Goal: Transaction & Acquisition: Purchase product/service

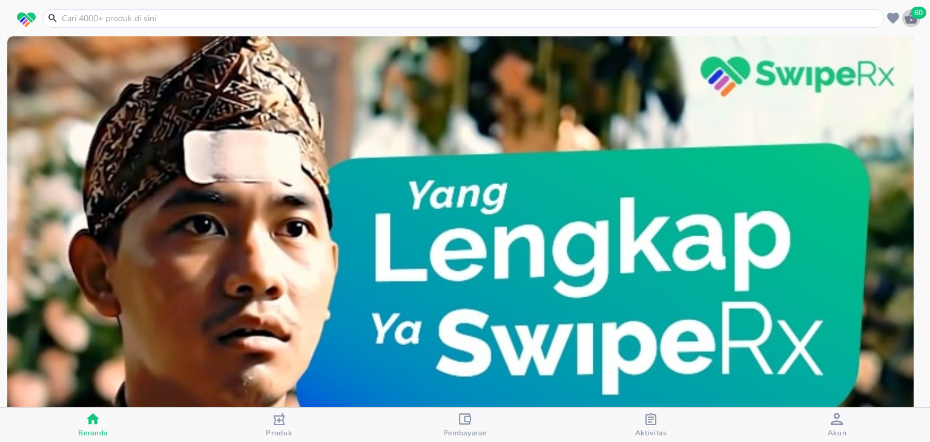
click at [913, 20] on icon "button" at bounding box center [910, 17] width 13 height 11
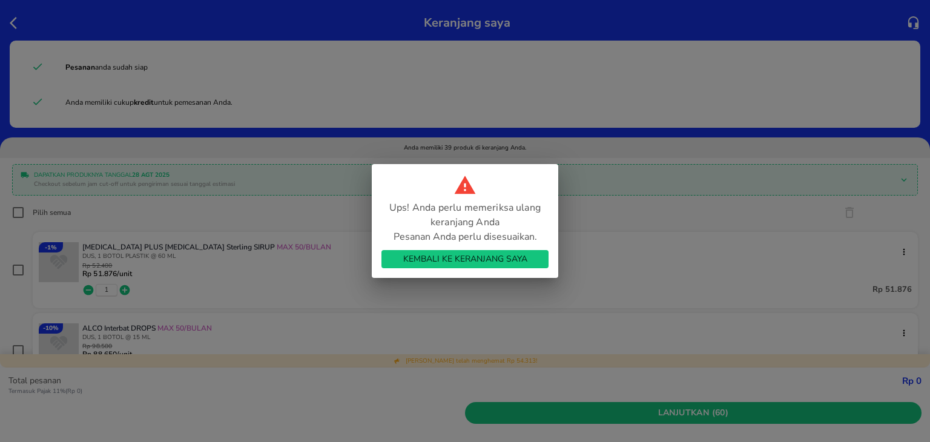
scroll to position [715, 0]
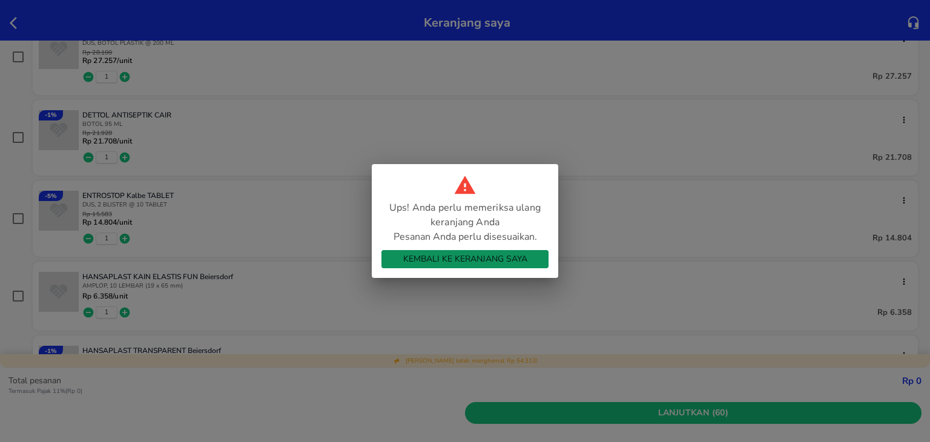
click at [484, 252] on span "Kembali ke Keranjang Saya" at bounding box center [465, 259] width 148 height 15
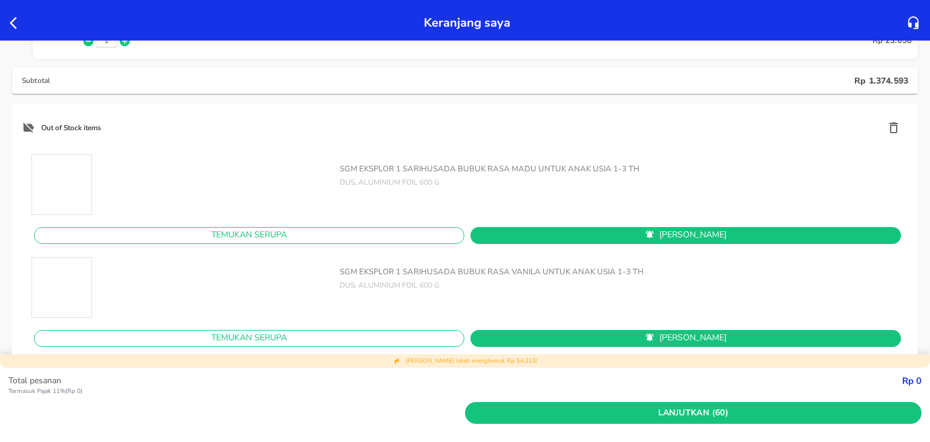
scroll to position [3108, 0]
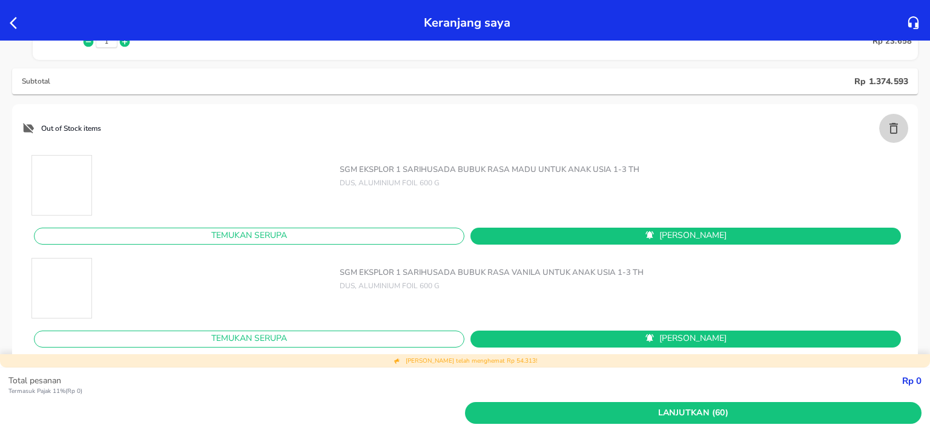
click at [888, 126] on icon "button" at bounding box center [893, 128] width 15 height 15
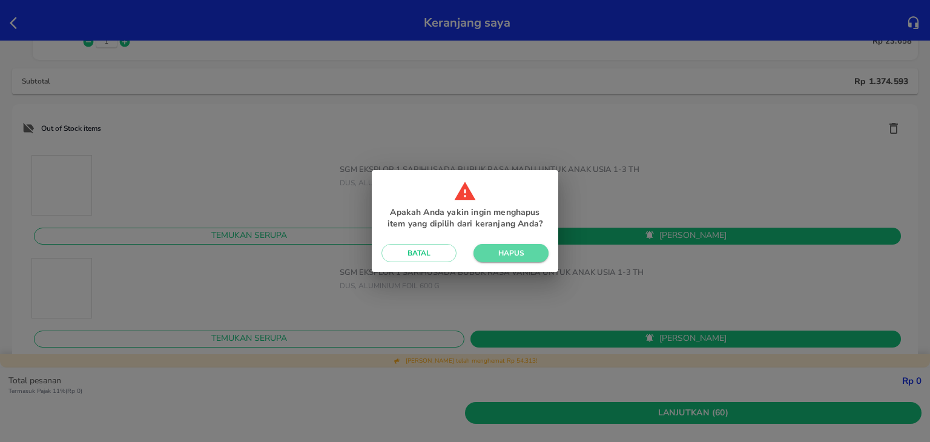
click at [514, 248] on span "Hapus" at bounding box center [511, 253] width 56 height 10
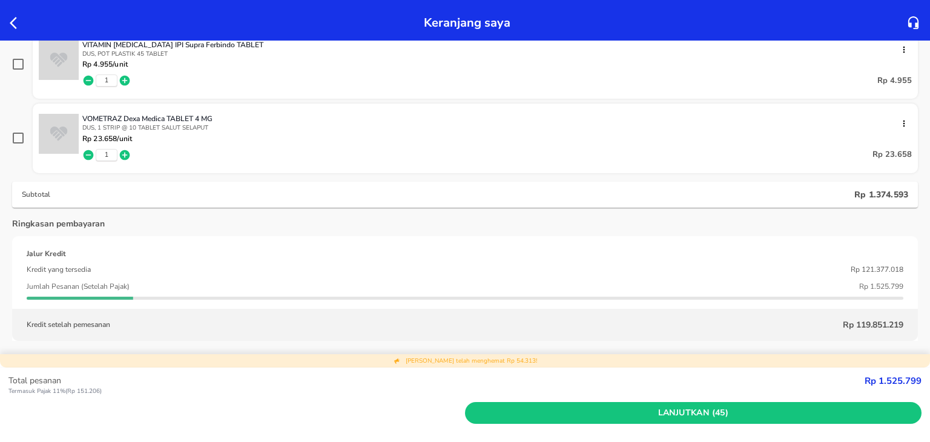
scroll to position [2997, 0]
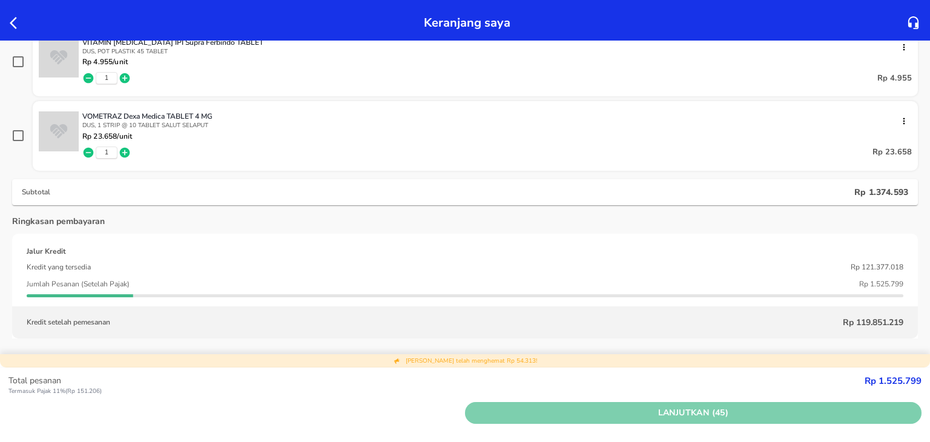
click at [617, 410] on span "Lanjutkan (45)" at bounding box center [693, 412] width 447 height 15
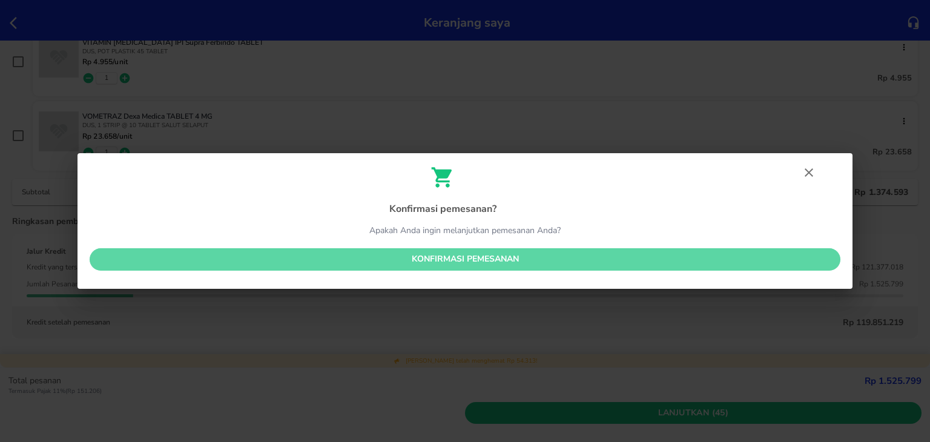
click at [493, 255] on span "Konfirmasi pemesanan" at bounding box center [464, 259] width 731 height 15
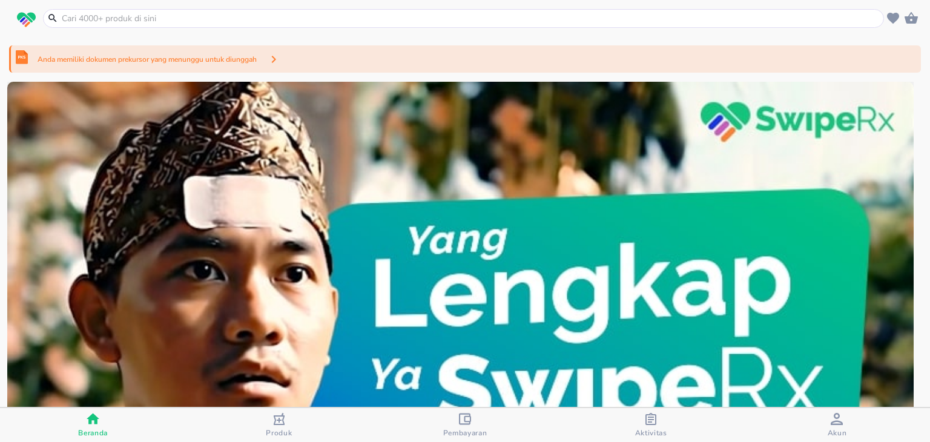
click at [412, 68] on div "Anda memiliki dokumen prekursor yang menunggu untuk diunggah" at bounding box center [464, 58] width 911 height 27
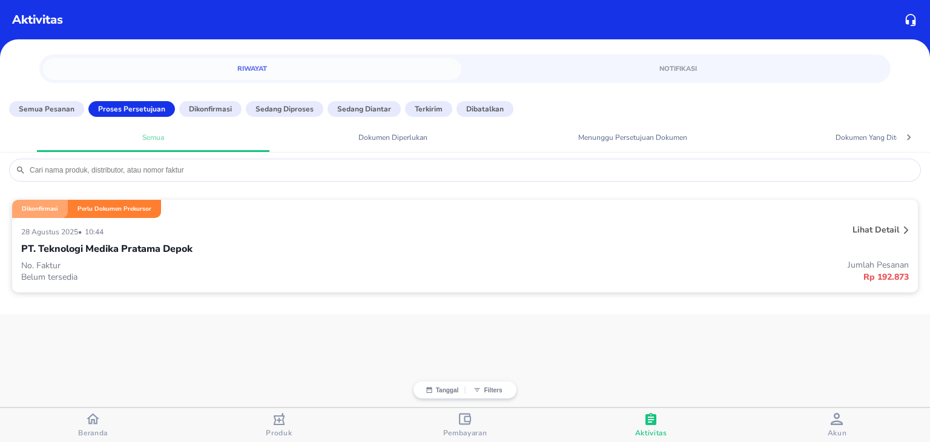
click at [373, 232] on div "[DATE] • 10:44" at bounding box center [279, 231] width 517 height 15
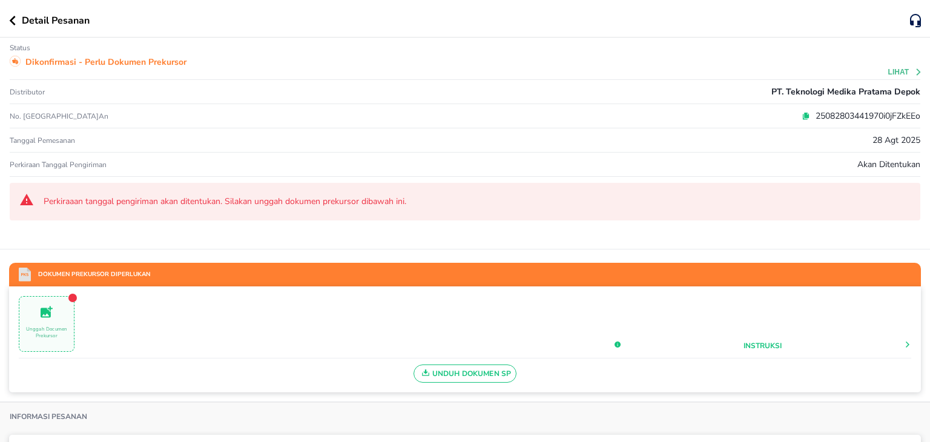
click at [804, 114] on icon at bounding box center [806, 114] width 5 height 5
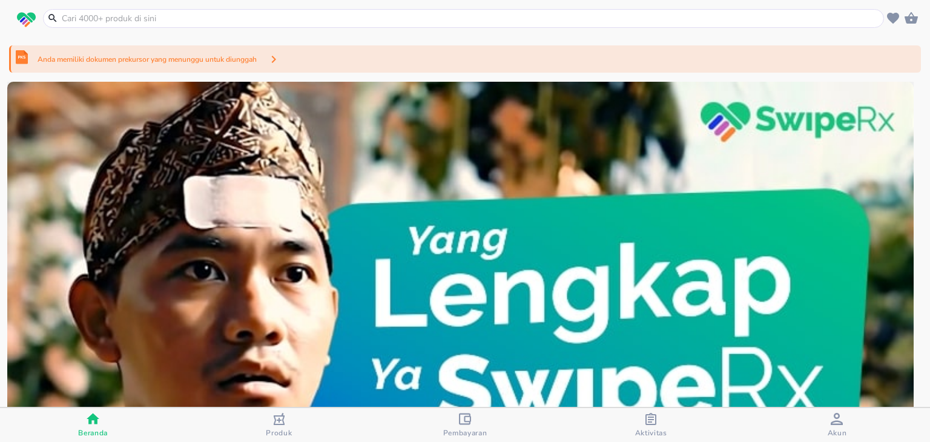
click at [349, 69] on div "Anda memiliki dokumen prekursor yang menunggu untuk diunggah" at bounding box center [464, 58] width 911 height 27
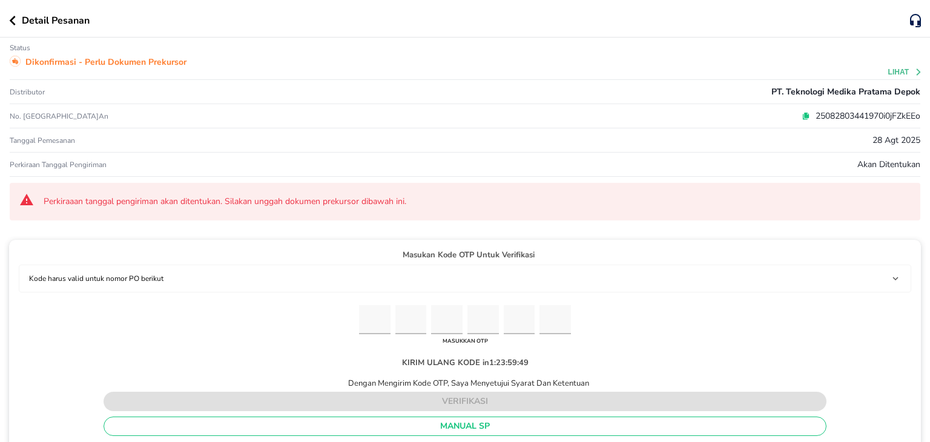
click at [371, 322] on input "Please enter OTP character 1" at bounding box center [374, 320] width 31 height 30
paste input "7"
type input "7"
type input "5"
type input "0"
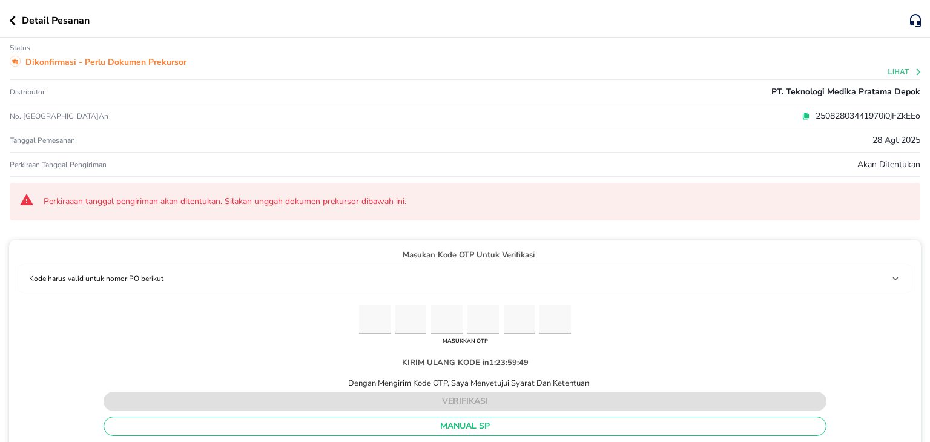
type input "7"
type input "2"
type input "7"
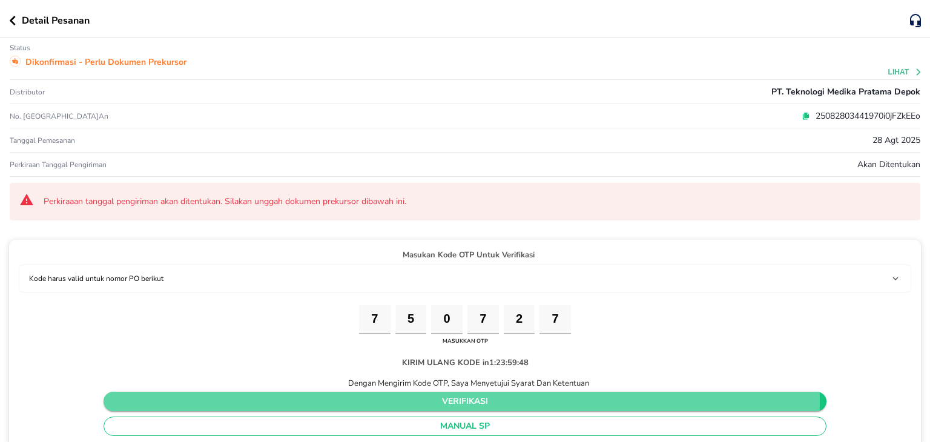
click at [401, 400] on span "verifikasi" at bounding box center [464, 401] width 703 height 15
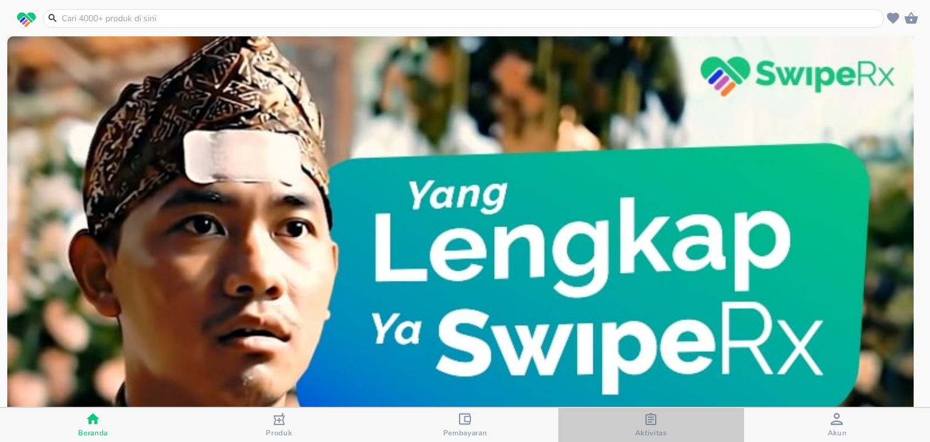
click at [658, 424] on div "Aktivitas" at bounding box center [651, 425] width 32 height 25
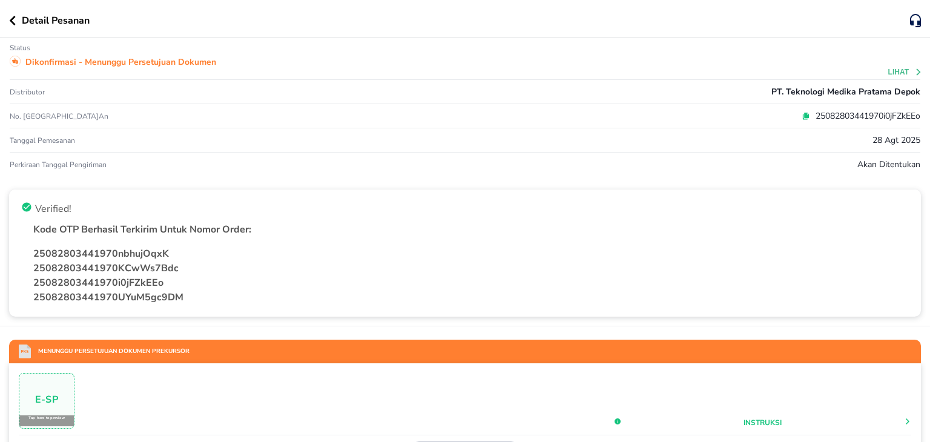
click at [9, 27] on div "Detail Pesanan" at bounding box center [459, 20] width 901 height 15
click at [13, 16] on icon "button" at bounding box center [13, 21] width 6 height 10
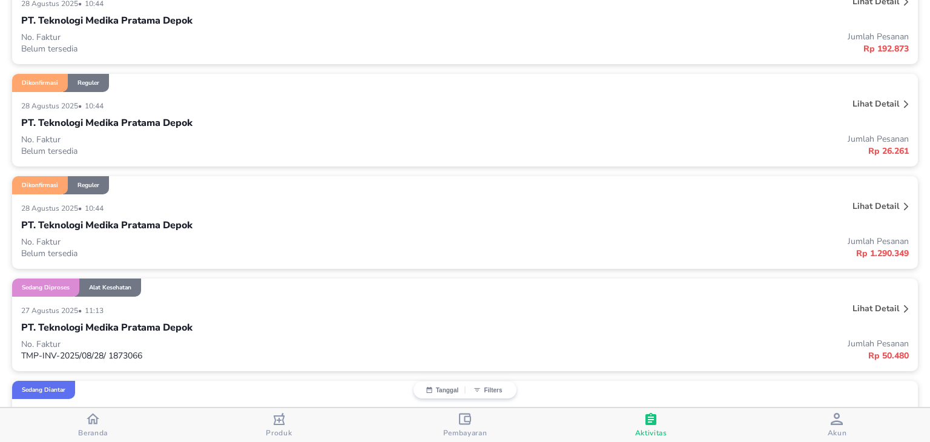
scroll to position [297, 0]
click at [882, 205] on p "Lihat detail" at bounding box center [875, 206] width 47 height 11
click at [881, 205] on p "Lihat detail" at bounding box center [875, 206] width 47 height 11
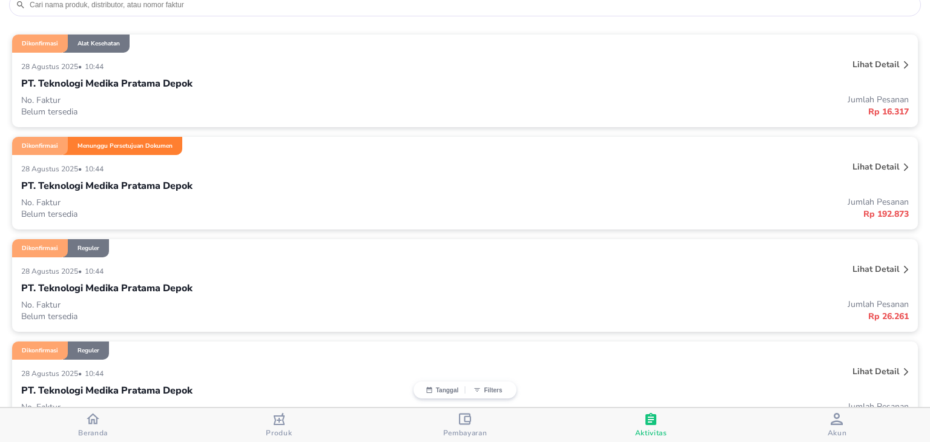
scroll to position [111, 0]
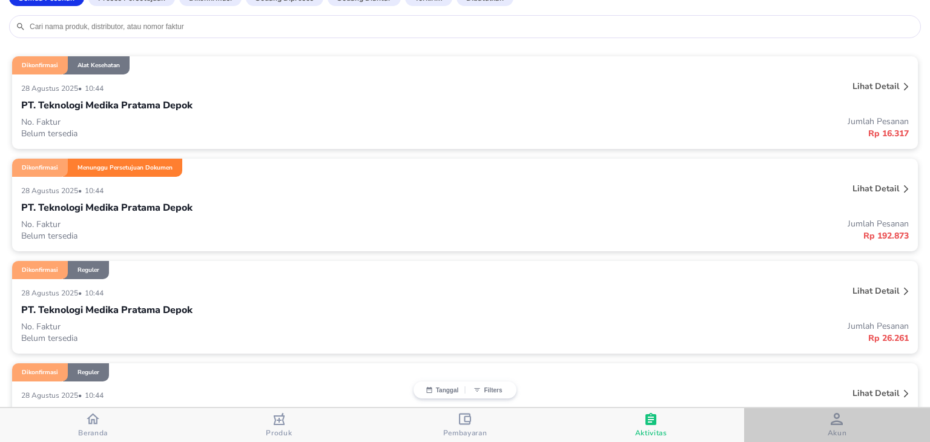
click at [835, 414] on icon "button" at bounding box center [836, 419] width 12 height 12
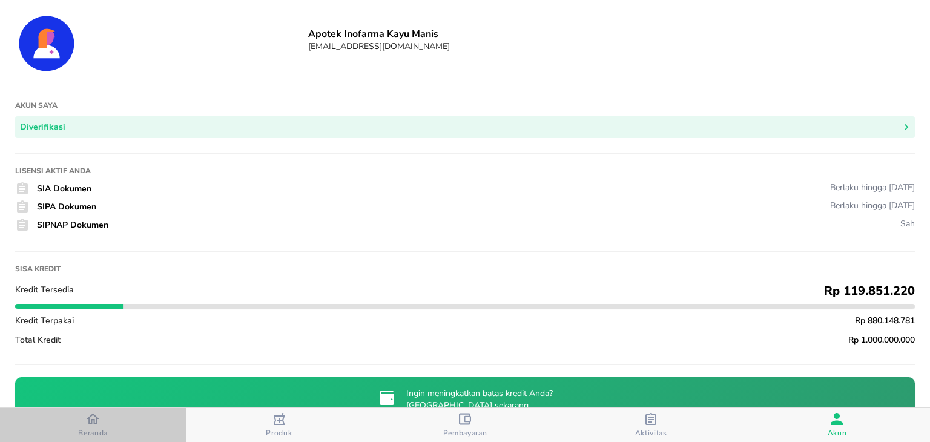
click at [106, 419] on div "Beranda" at bounding box center [93, 424] width 30 height 25
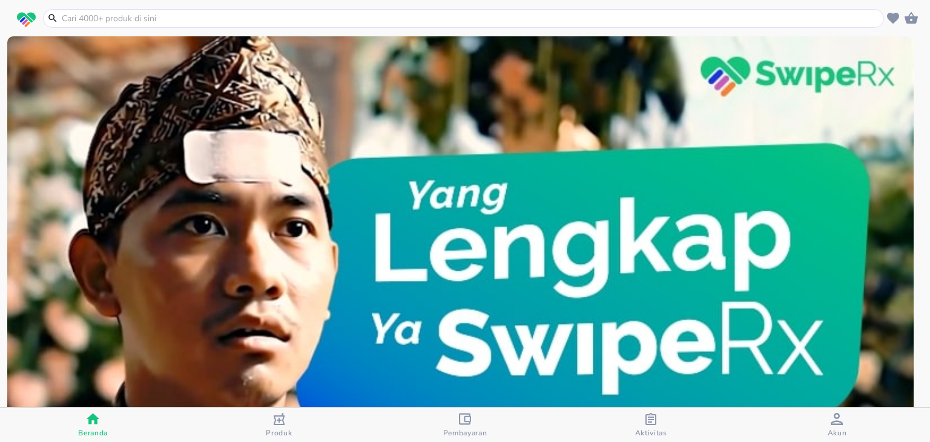
click at [635, 427] on div "Aktivitas" at bounding box center [651, 425] width 32 height 25
